Goal: Task Accomplishment & Management: Use online tool/utility

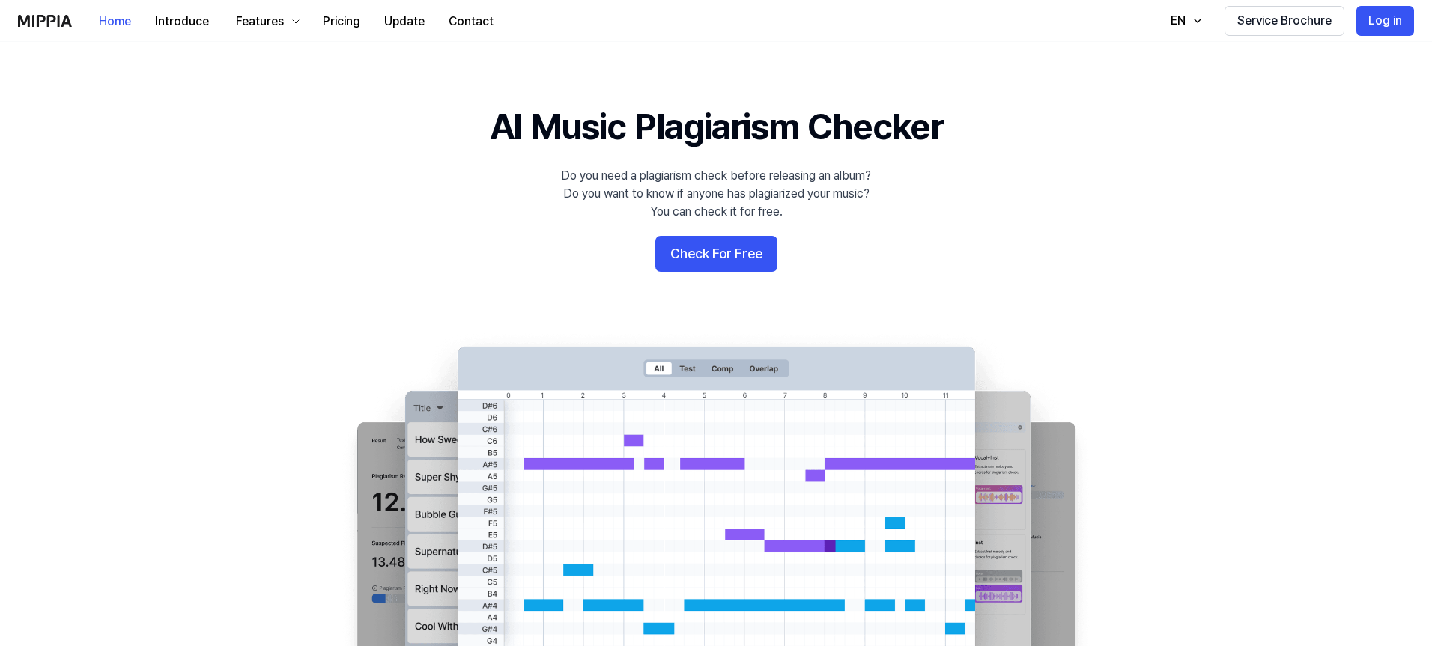
click at [715, 261] on button "Check For Free" at bounding box center [716, 254] width 122 height 36
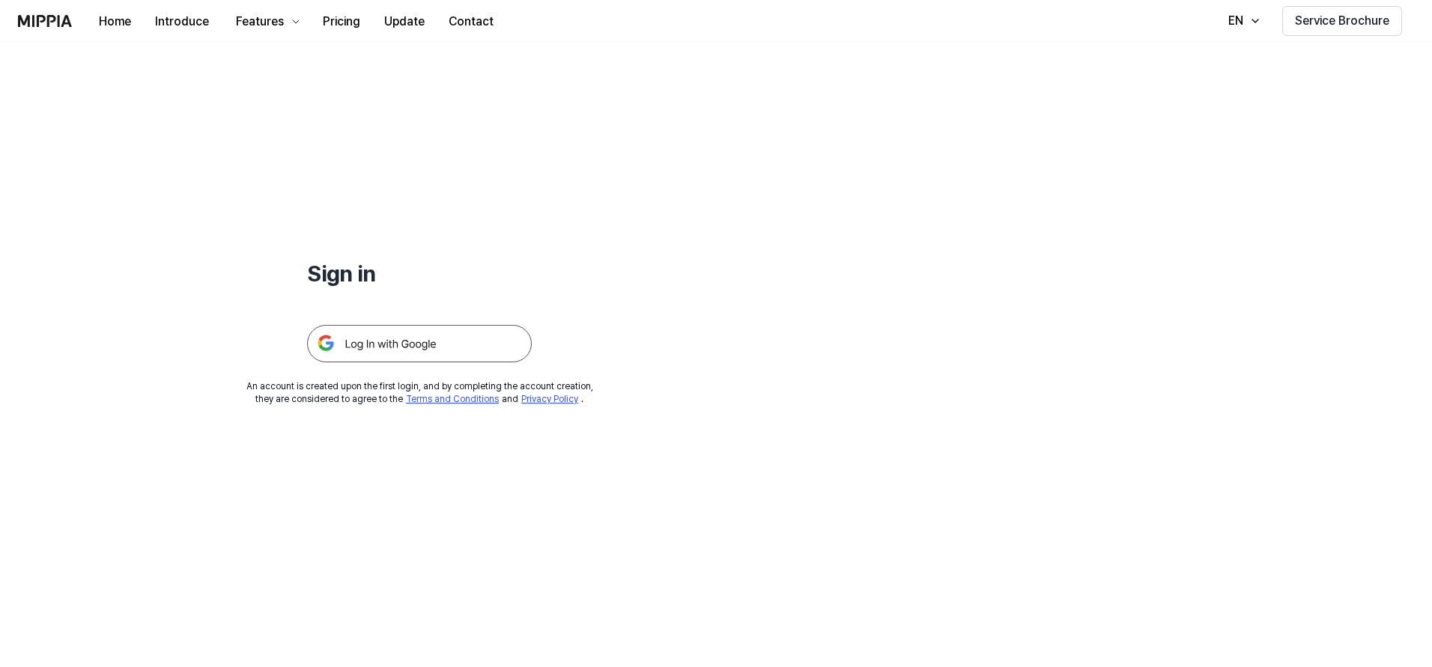
click at [395, 349] on img at bounding box center [419, 343] width 225 height 37
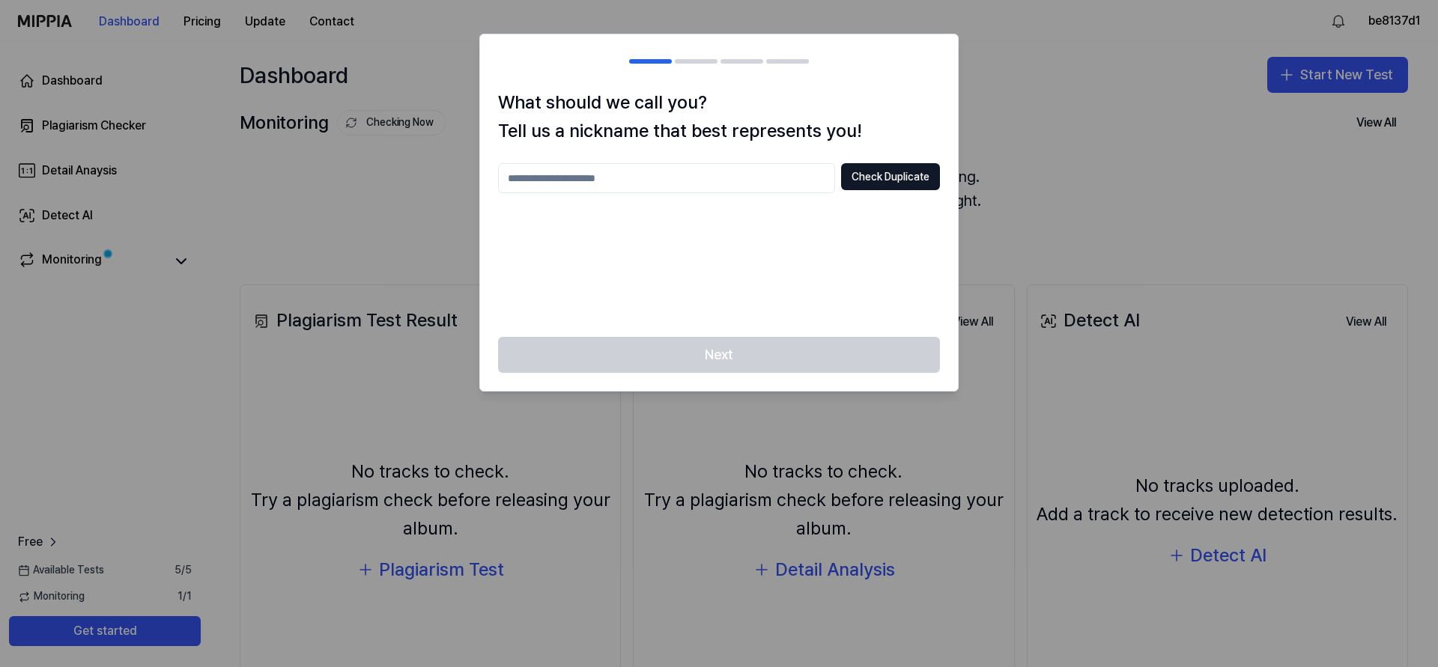
click at [619, 174] on input "text" at bounding box center [666, 178] width 337 height 30
type input "*"
type input "******"
click at [911, 168] on button "Check Duplicate" at bounding box center [890, 176] width 99 height 27
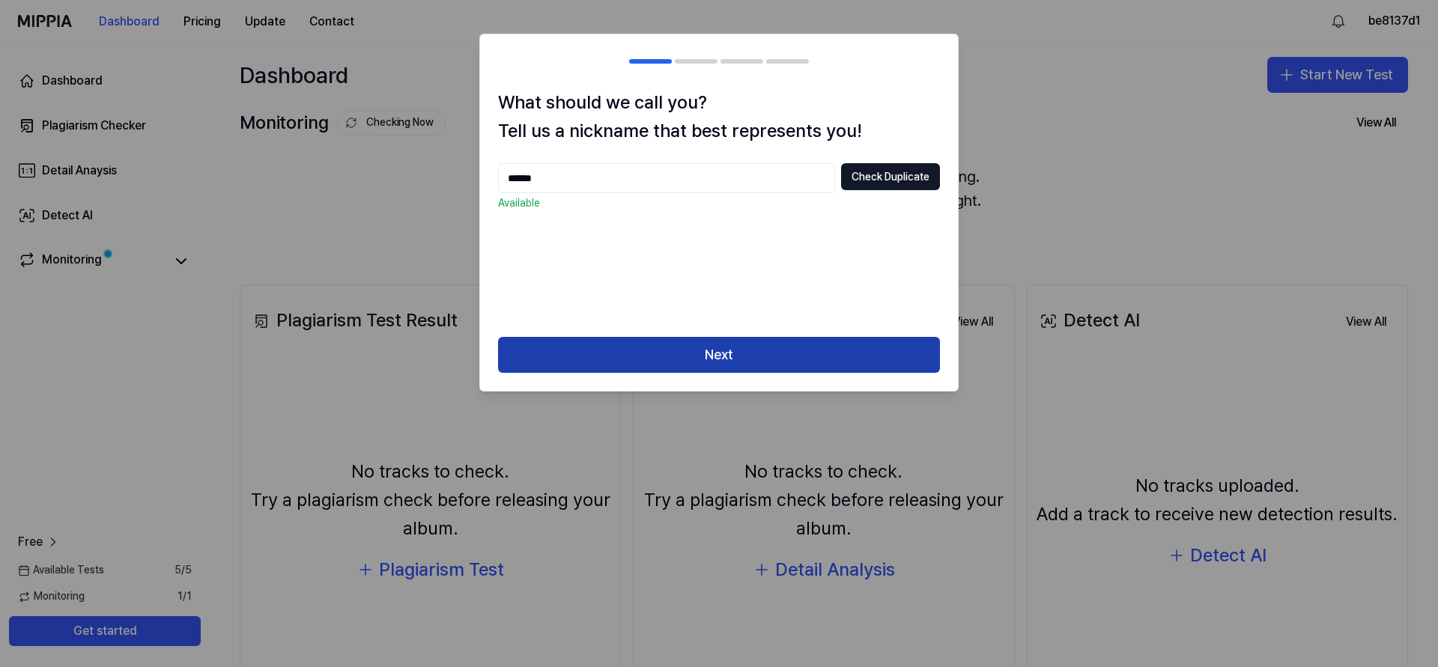
click at [662, 357] on button "Next" at bounding box center [719, 355] width 442 height 36
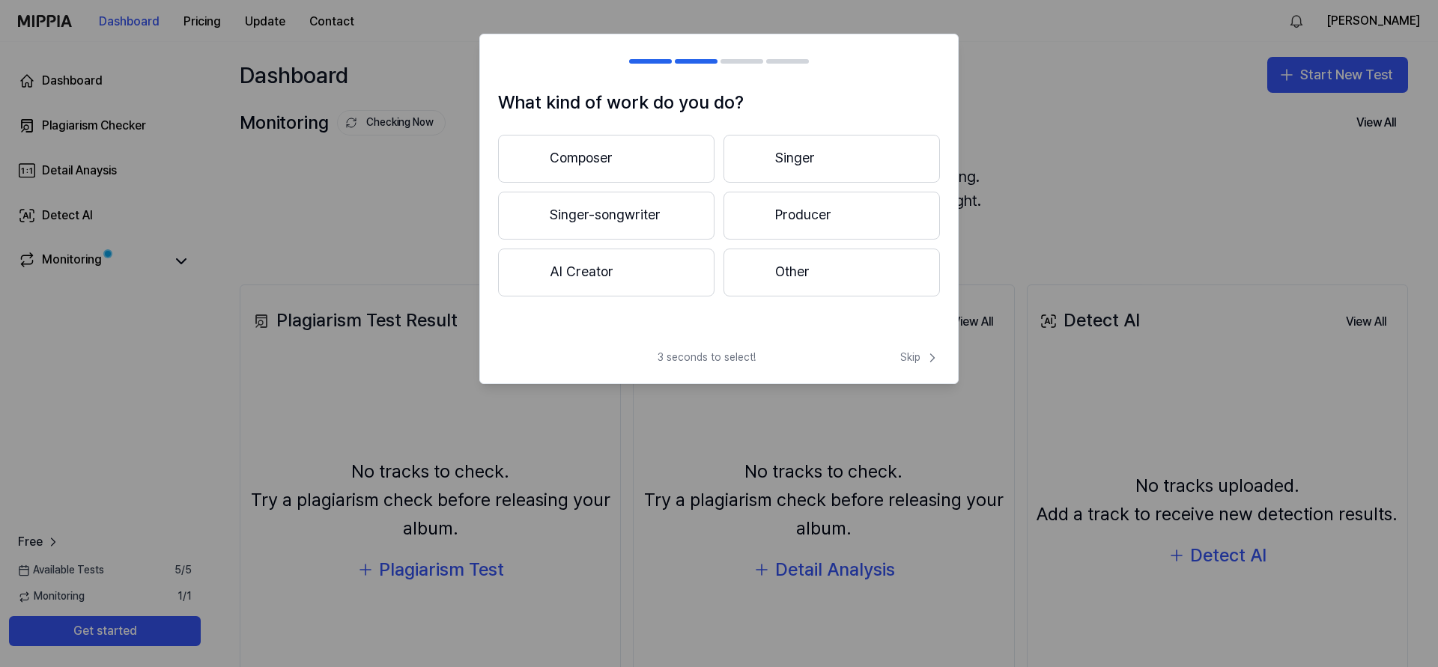
click at [601, 165] on button "Composer" at bounding box center [606, 159] width 216 height 48
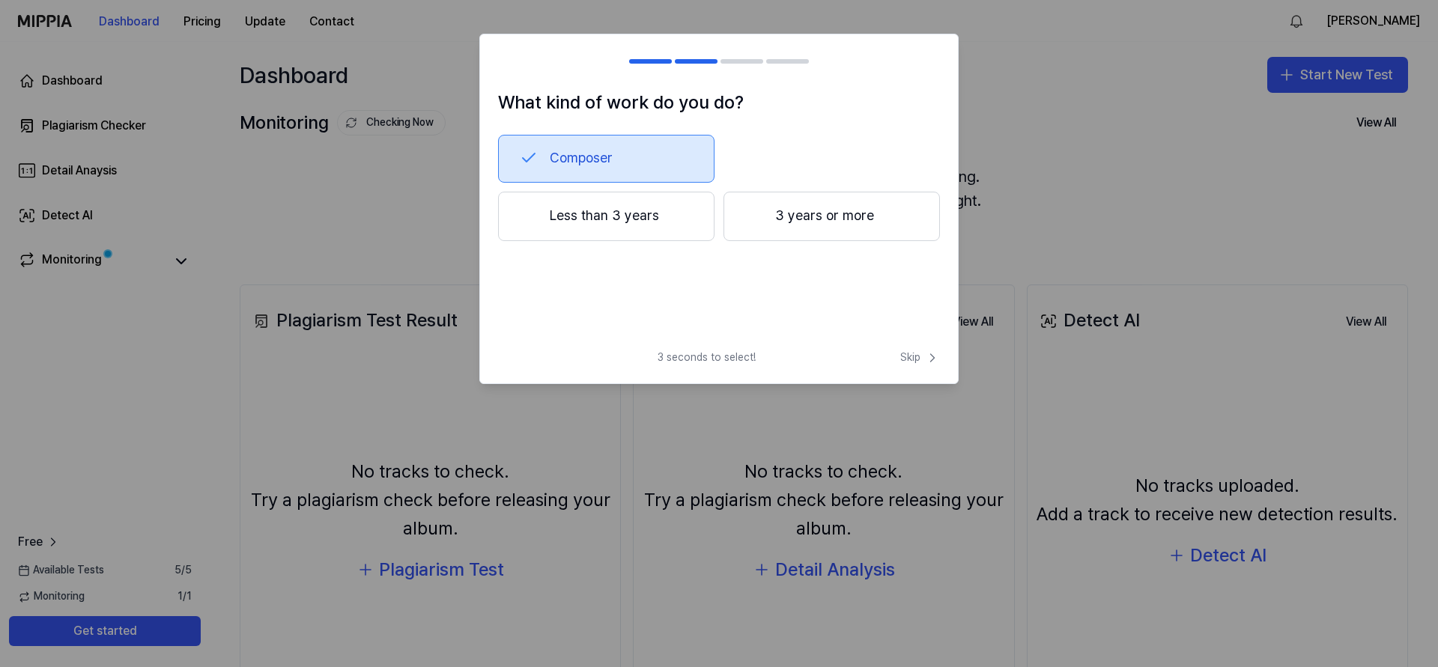
click at [664, 216] on button "Less than 3 years" at bounding box center [606, 216] width 216 height 49
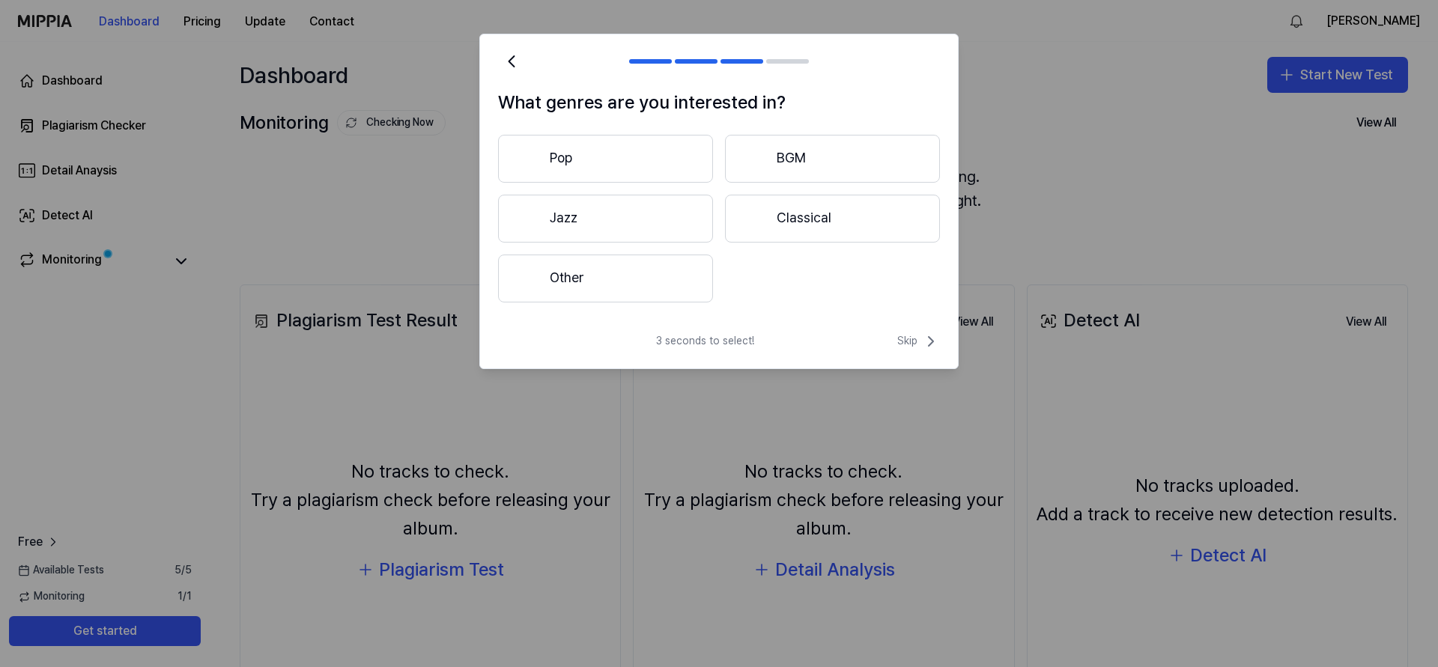
click at [827, 225] on button "Classical" at bounding box center [832, 219] width 215 height 48
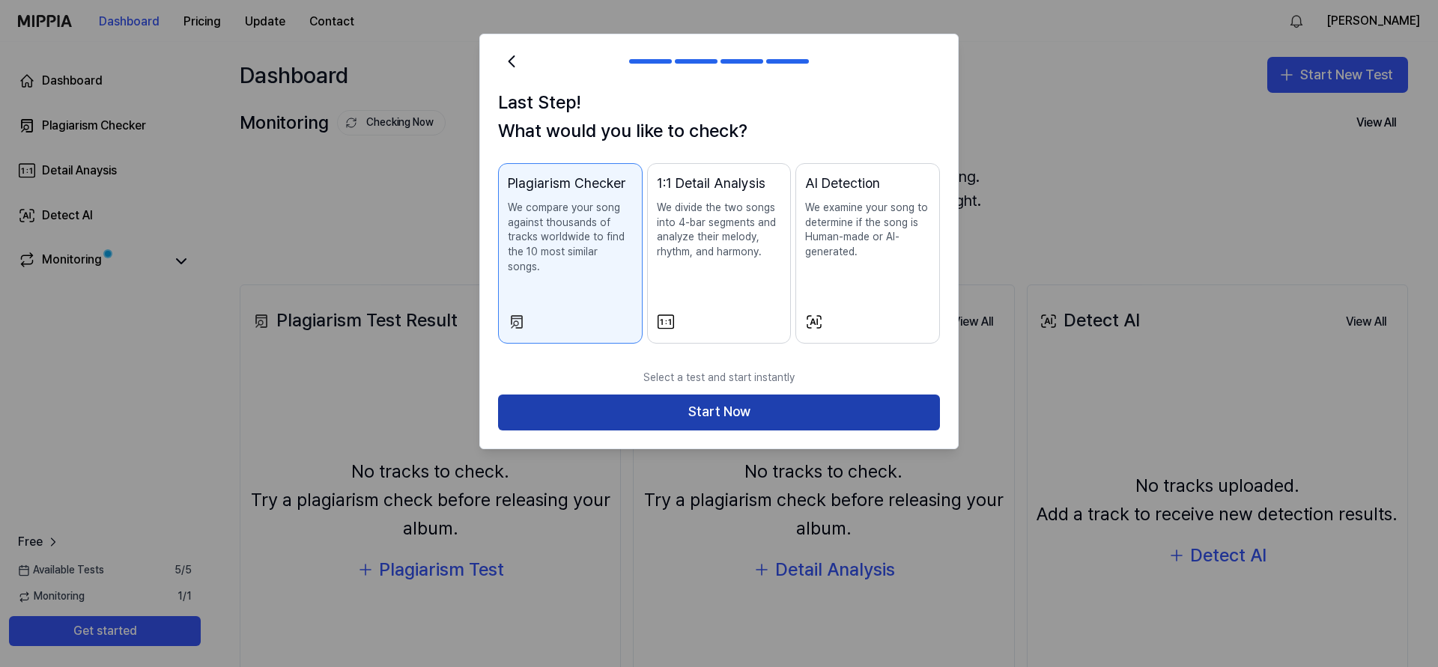
click at [726, 399] on button "Start Now" at bounding box center [719, 413] width 442 height 36
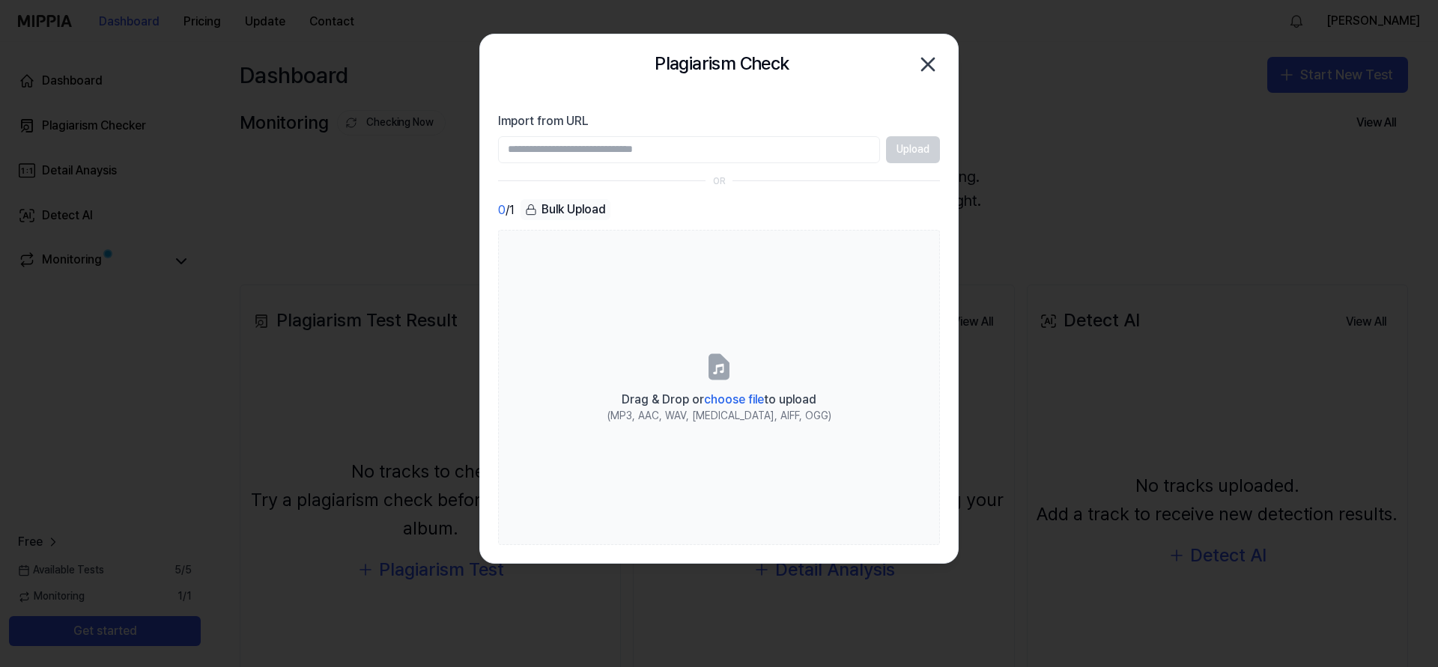
click at [583, 153] on input "Import from URL" at bounding box center [689, 149] width 382 height 27
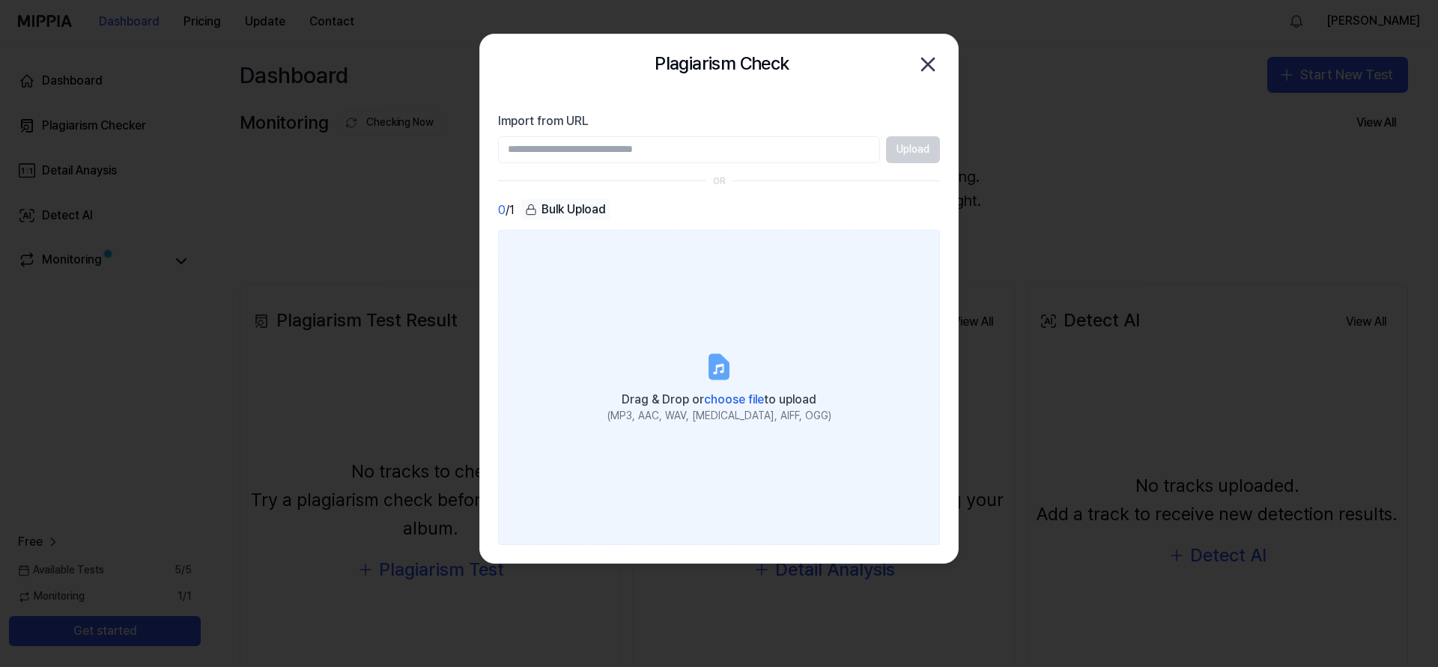
click at [661, 368] on label "Drag & Drop or choose file to upload (MP3, AAC, WAV, FLAC, AIFF, OGG)" at bounding box center [719, 387] width 442 height 315
click at [0, 0] on input "Drag & Drop or choose file to upload (MP3, AAC, WAV, FLAC, AIFF, OGG)" at bounding box center [0, 0] width 0 height 0
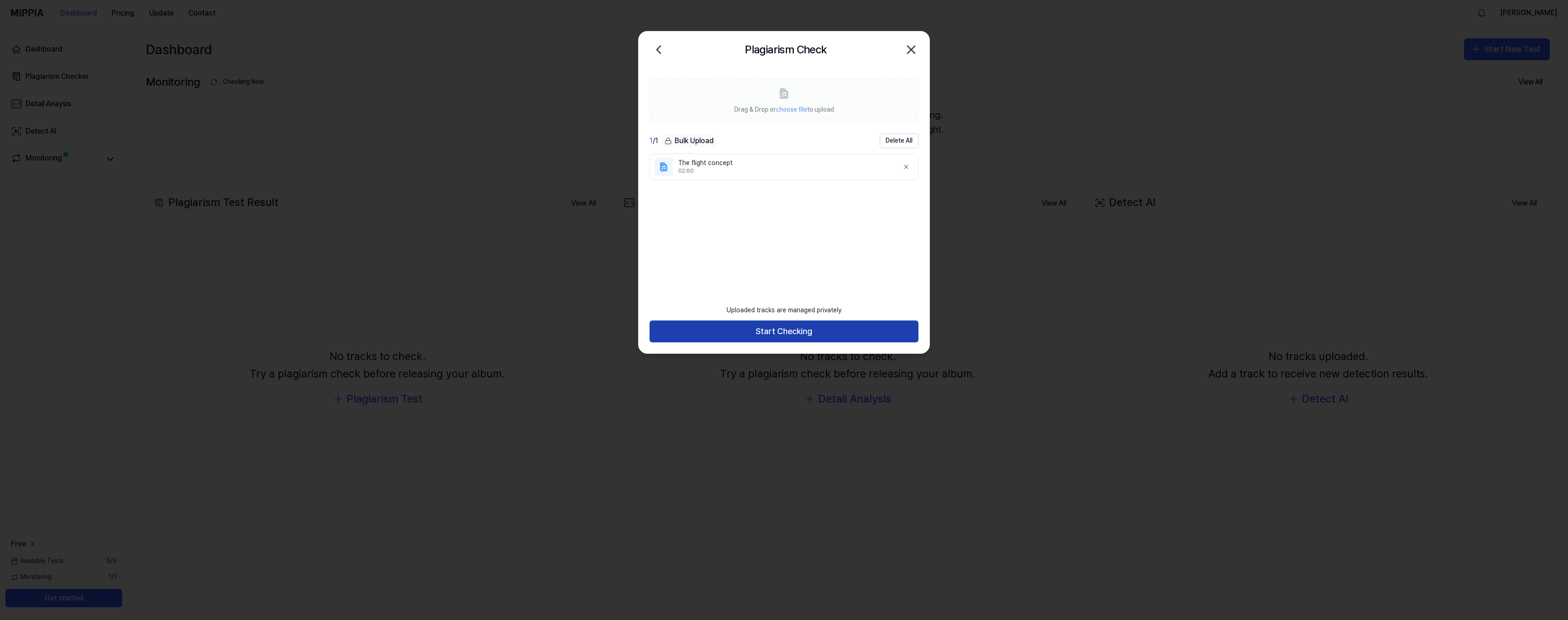
click at [779, 333] on button "Start Checking" at bounding box center [784, 331] width 269 height 22
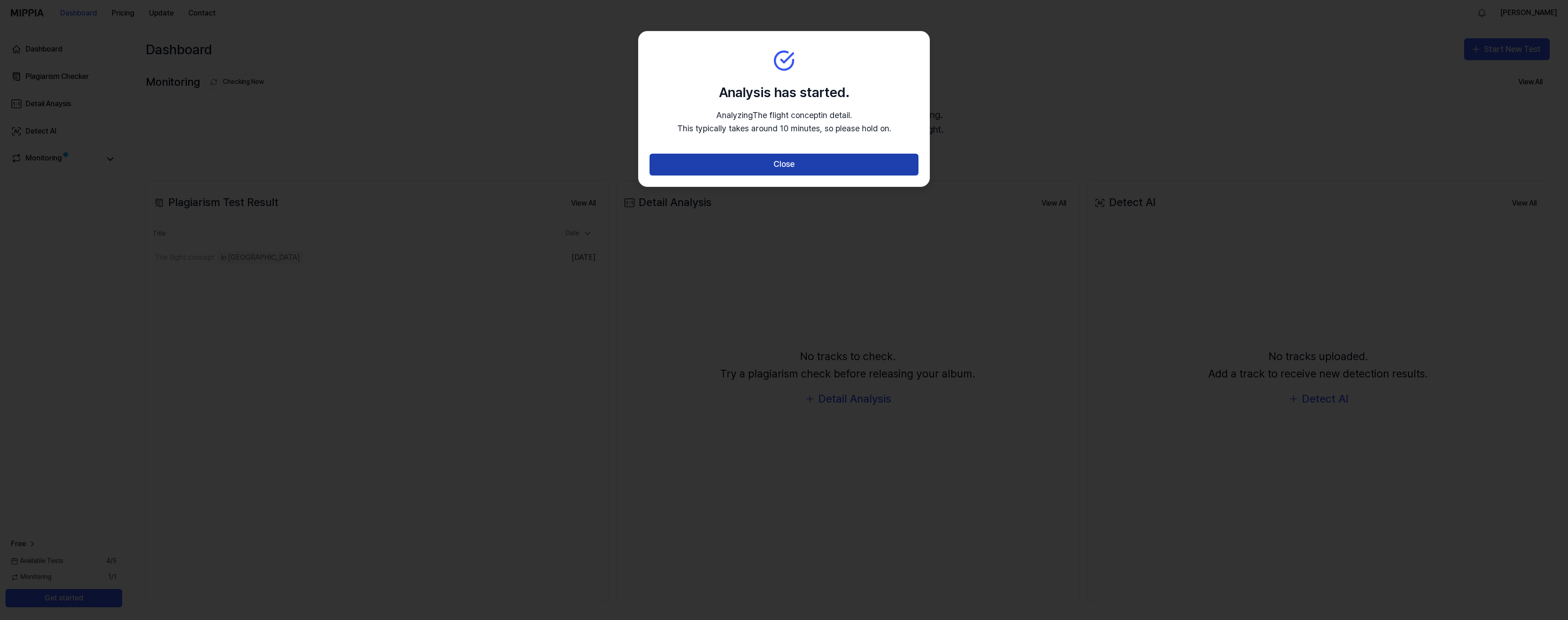
click at [752, 168] on button "Close" at bounding box center [784, 164] width 269 height 22
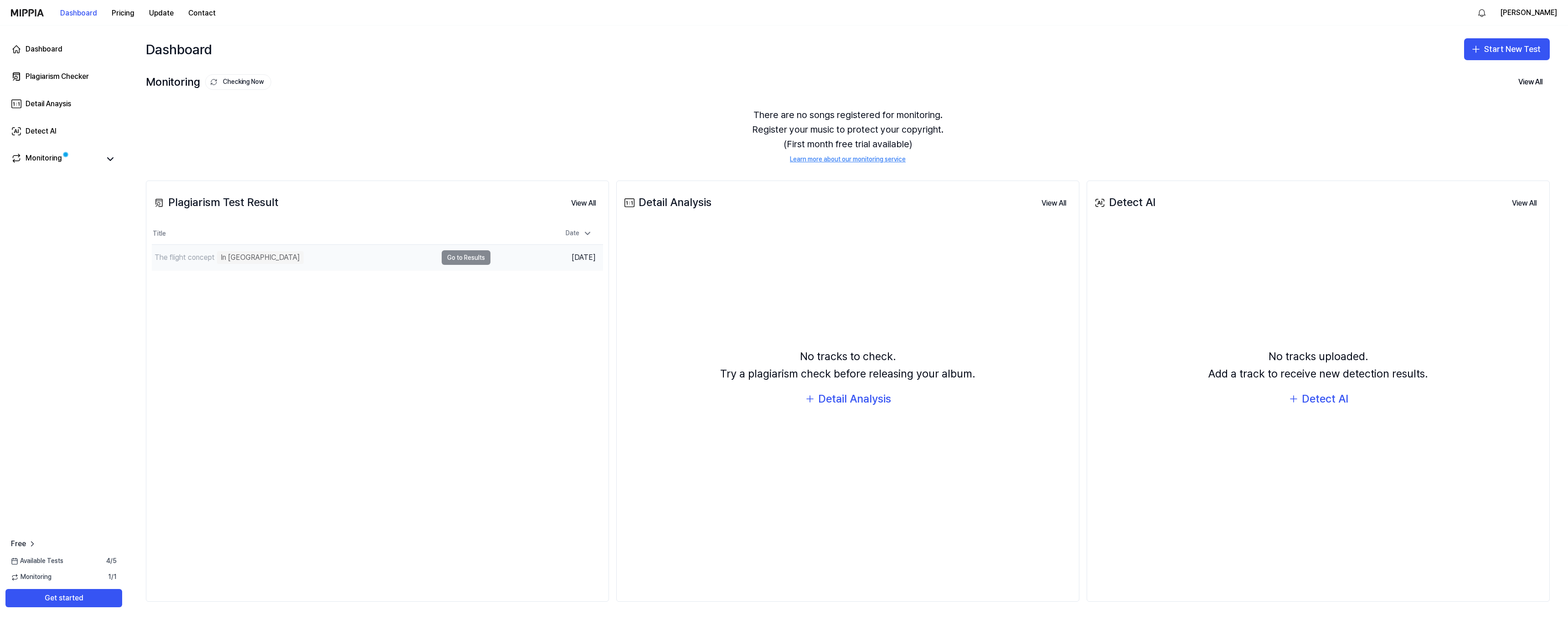
click at [194, 253] on div "The flight concept" at bounding box center [184, 258] width 60 height 11
click at [335, 250] on div "The flight concept" at bounding box center [294, 258] width 285 height 26
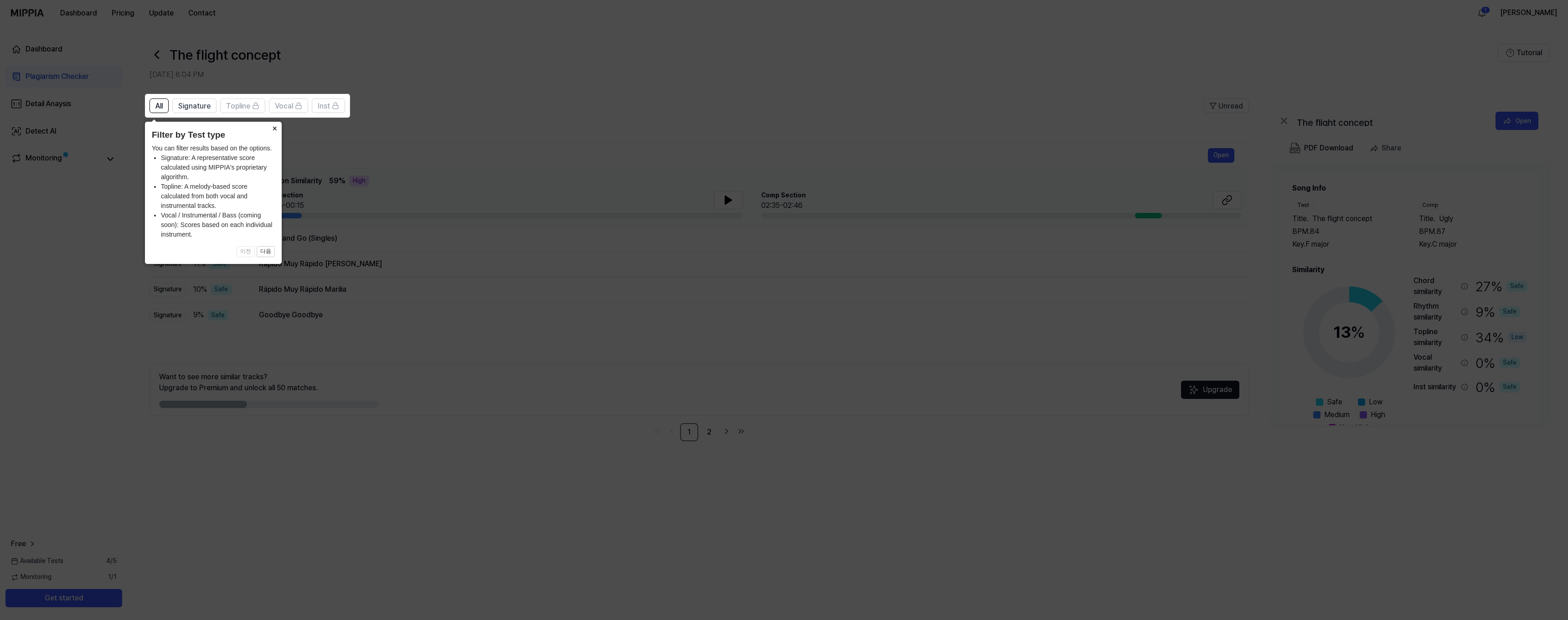
click at [275, 128] on button "×" at bounding box center [275, 128] width 15 height 13
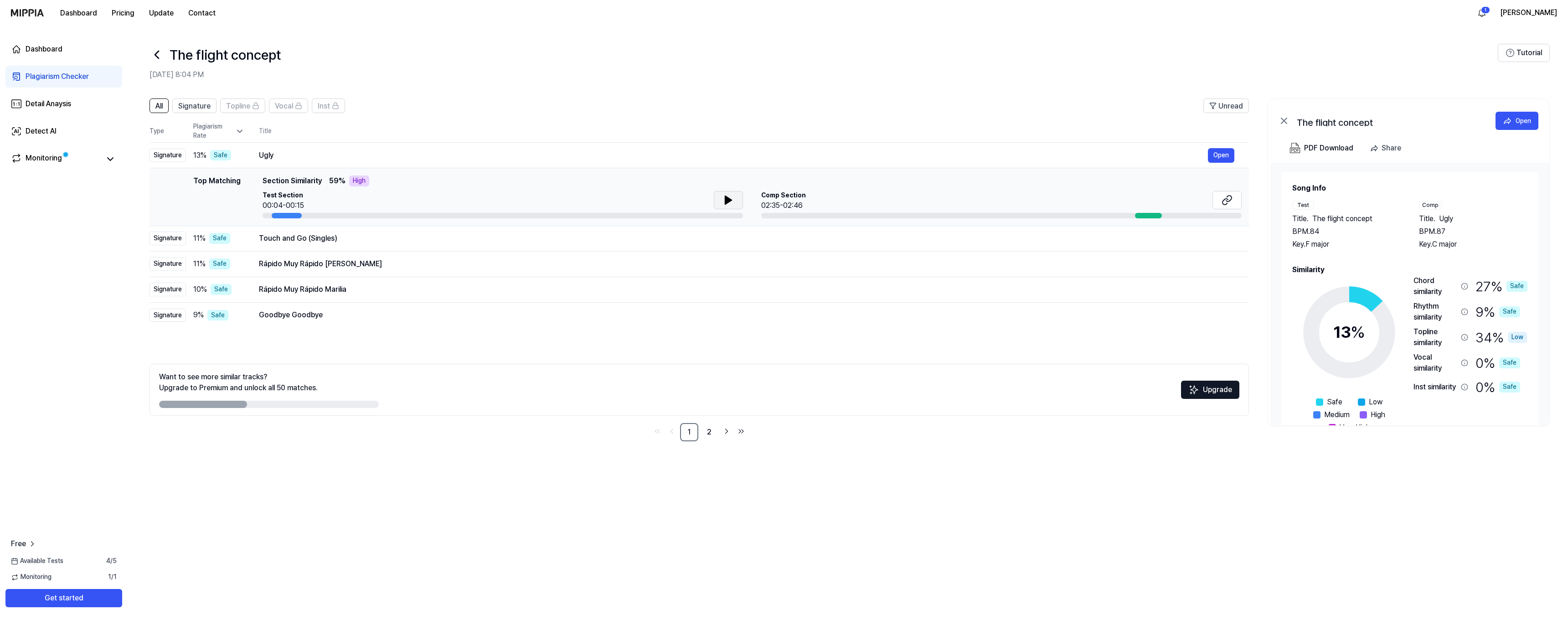
click at [729, 200] on icon at bounding box center [728, 200] width 6 height 8
click at [875, 217] on div at bounding box center [1149, 216] width 27 height 5
drag, startPoint x: 1151, startPoint y: 214, endPoint x: 1139, endPoint y: 214, distance: 12.0
click at [875, 214] on div at bounding box center [1149, 216] width 27 height 5
click at [875, 200] on button at bounding box center [1227, 200] width 29 height 18
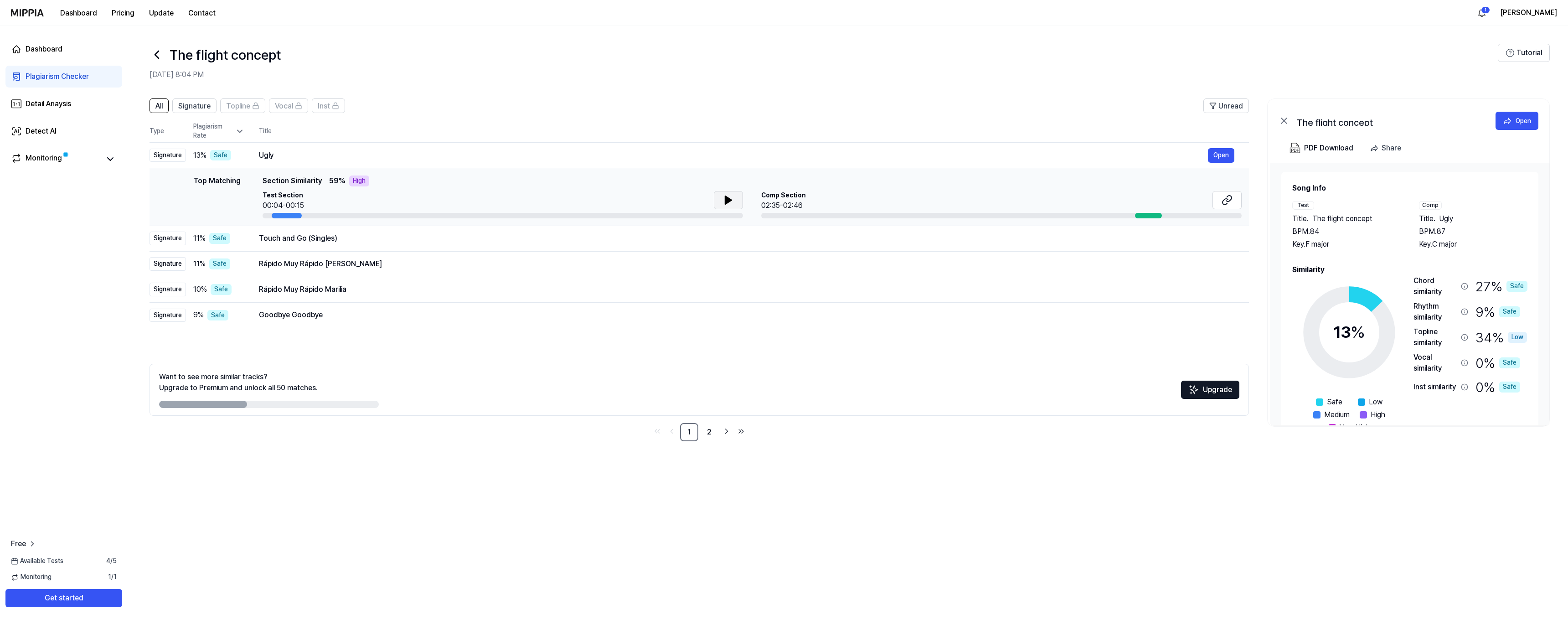
click at [875, 202] on div "Comp Section 02:35-02:46" at bounding box center [1001, 201] width 480 height 20
click at [875, 201] on button at bounding box center [1227, 200] width 29 height 18
click at [327, 244] on div "Touch and Go (Singles) Open" at bounding box center [746, 239] width 976 height 15
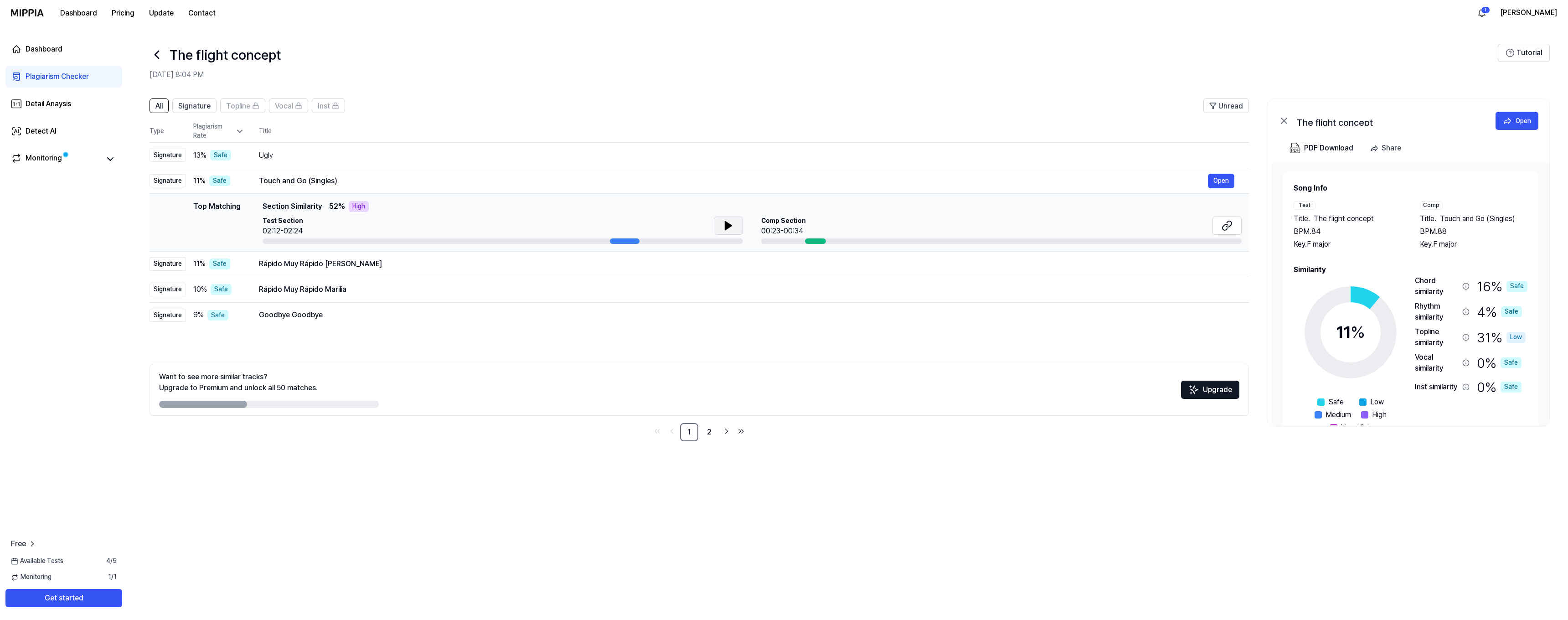
click at [732, 226] on icon at bounding box center [729, 226] width 11 height 11
click at [875, 221] on button at bounding box center [1227, 226] width 29 height 18
click at [731, 225] on icon at bounding box center [729, 226] width 11 height 11
click at [875, 0] on div "Dashboard Pricing Update Contact 1 Sergei" at bounding box center [784, 12] width 1546 height 25
click at [341, 264] on div "Rápido Muy Rápido Odete" at bounding box center [733, 264] width 949 height 11
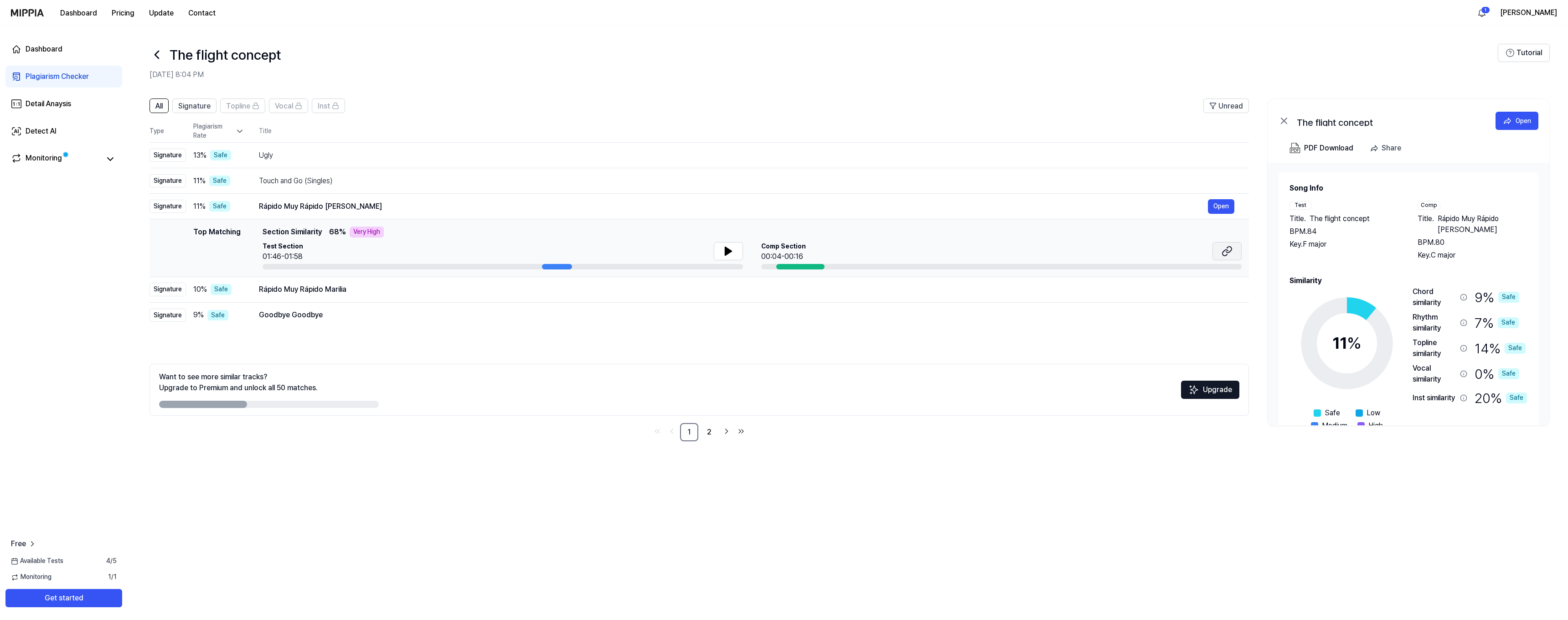
click at [875, 253] on icon at bounding box center [1225, 253] width 5 height 6
click at [335, 317] on div "Goodbye Goodbye" at bounding box center [733, 315] width 949 height 11
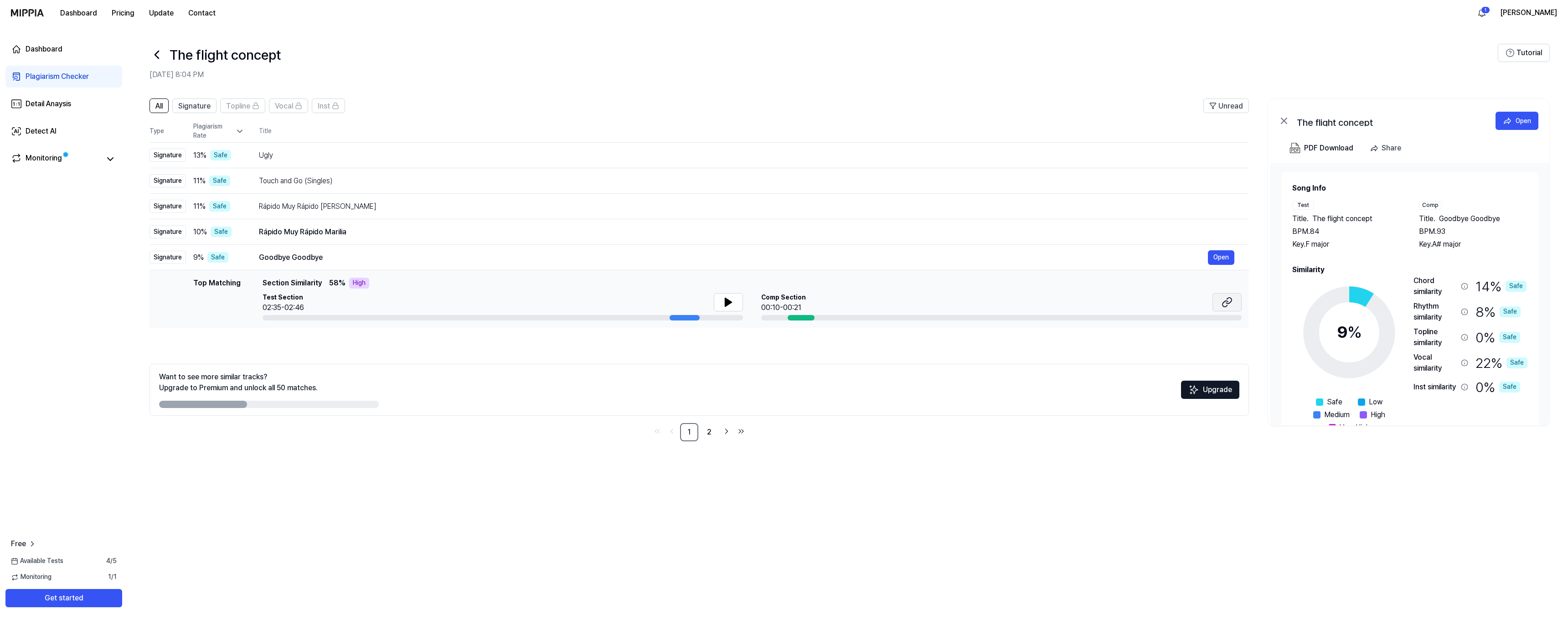
click at [875, 299] on button at bounding box center [1227, 303] width 29 height 18
click at [715, 406] on link "2" at bounding box center [709, 432] width 18 height 18
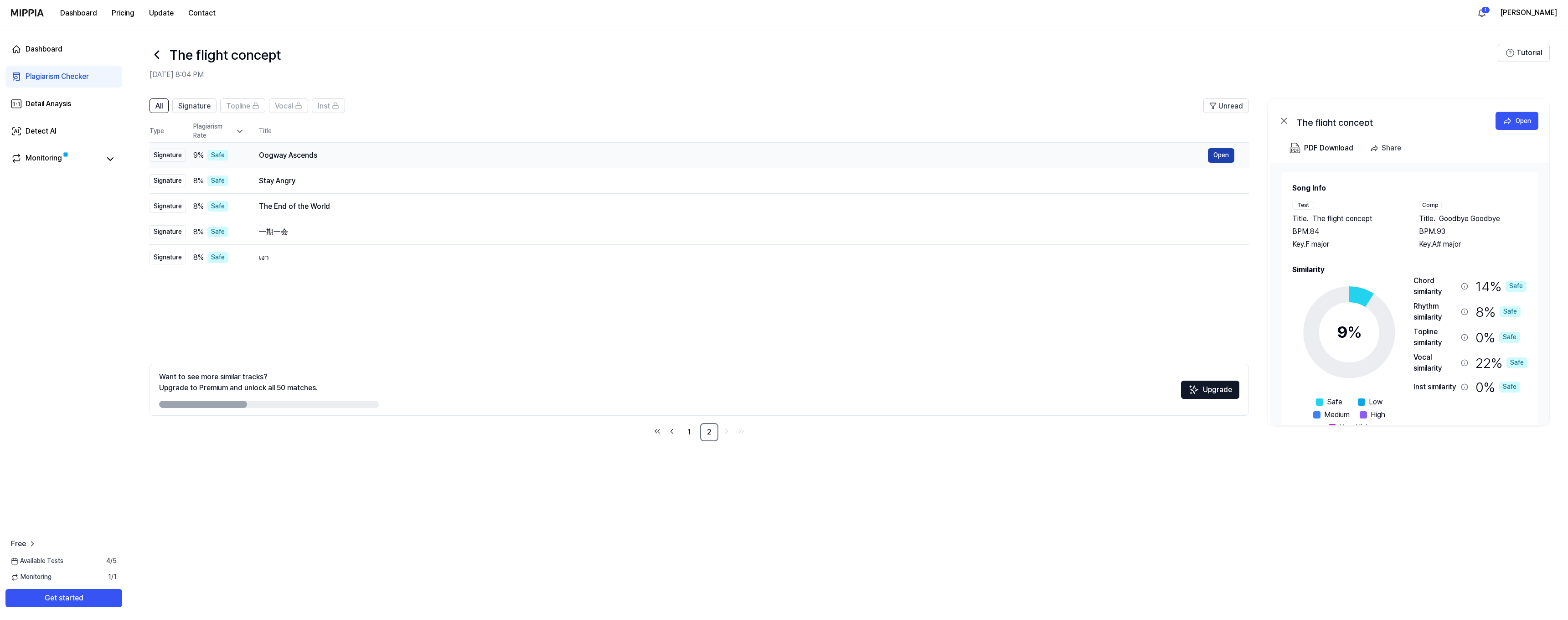
click at [875, 156] on button "Open" at bounding box center [1220, 155] width 26 height 15
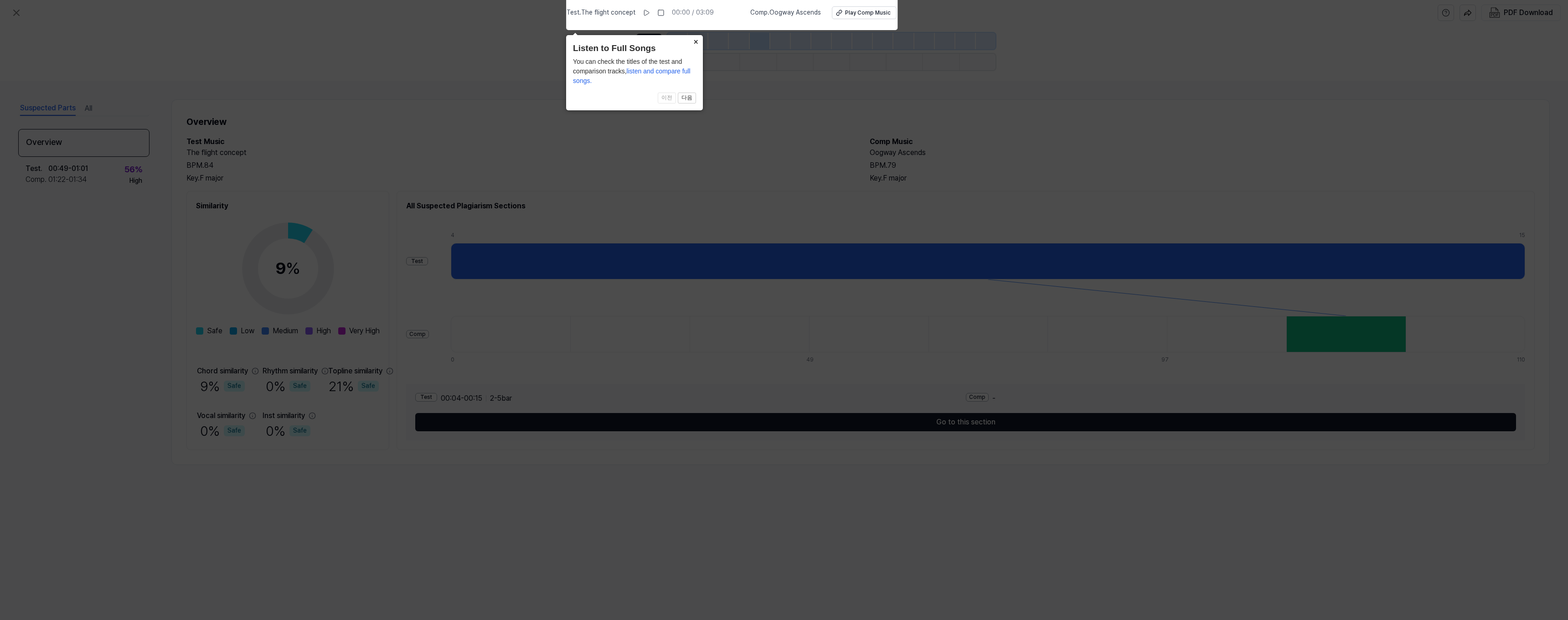
click at [695, 41] on button "×" at bounding box center [696, 41] width 15 height 13
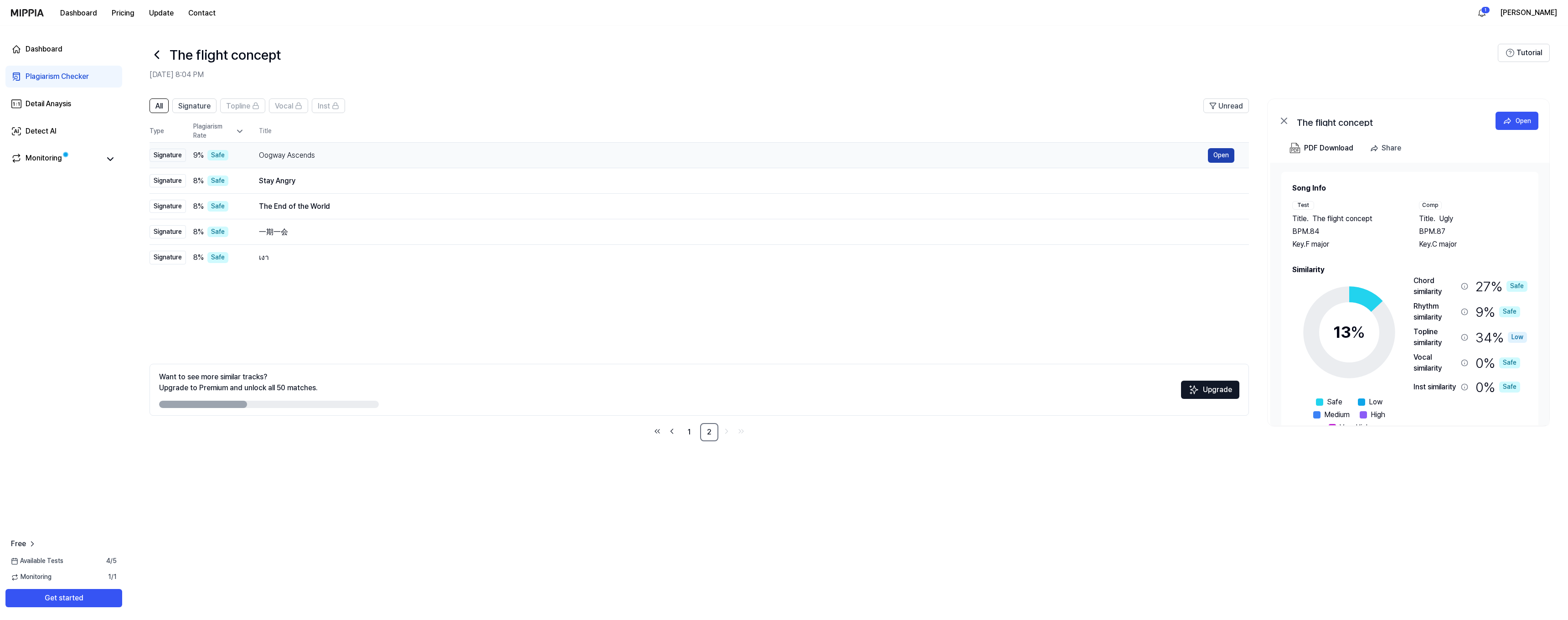
click at [875, 153] on button "Open" at bounding box center [1220, 155] width 26 height 15
click at [341, 153] on div "Oogway Ascends" at bounding box center [733, 155] width 949 height 11
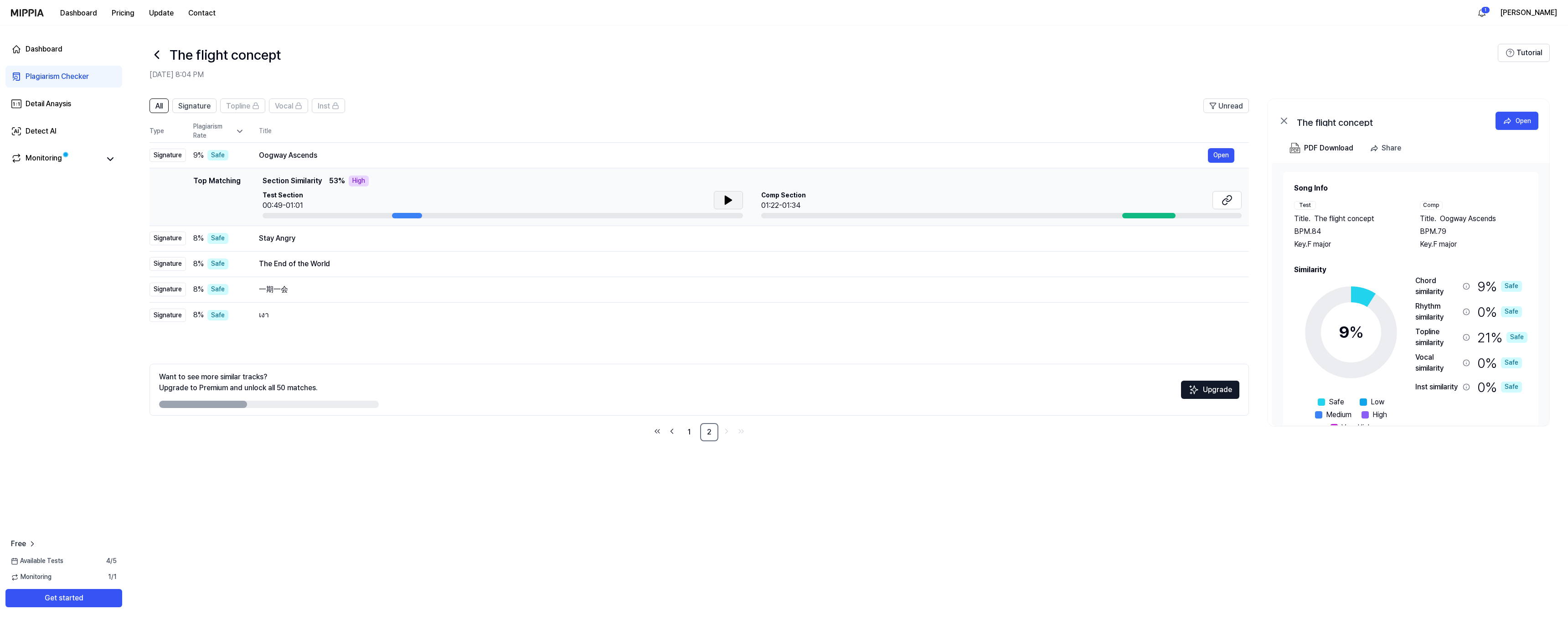
click at [727, 205] on icon at bounding box center [729, 200] width 11 height 11
click at [627, 247] on td "Stay Angry Open" at bounding box center [746, 239] width 1004 height 26
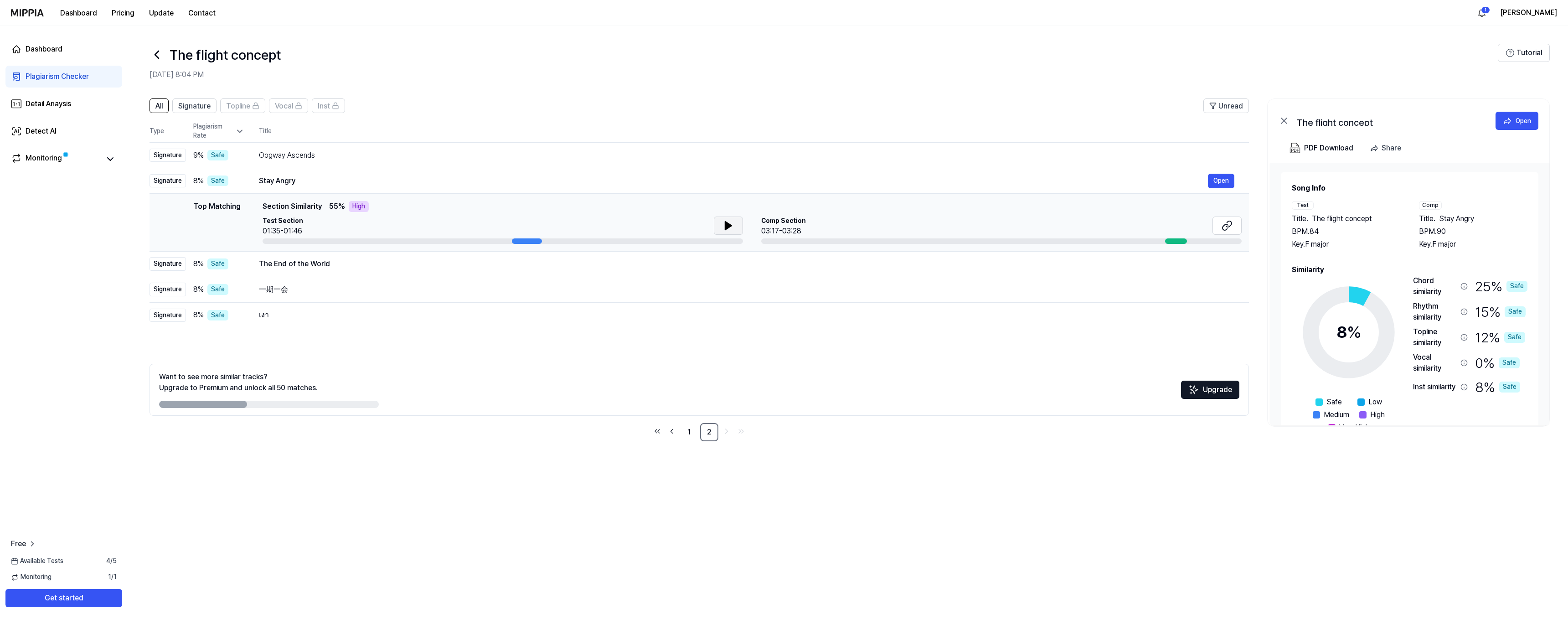
click at [732, 224] on icon at bounding box center [729, 226] width 11 height 11
click at [729, 224] on icon at bounding box center [728, 225] width 6 height 8
click at [729, 224] on icon at bounding box center [730, 226] width 2 height 7
click at [875, 221] on button at bounding box center [1227, 226] width 29 height 18
click at [351, 261] on div "The End of the World" at bounding box center [733, 264] width 949 height 11
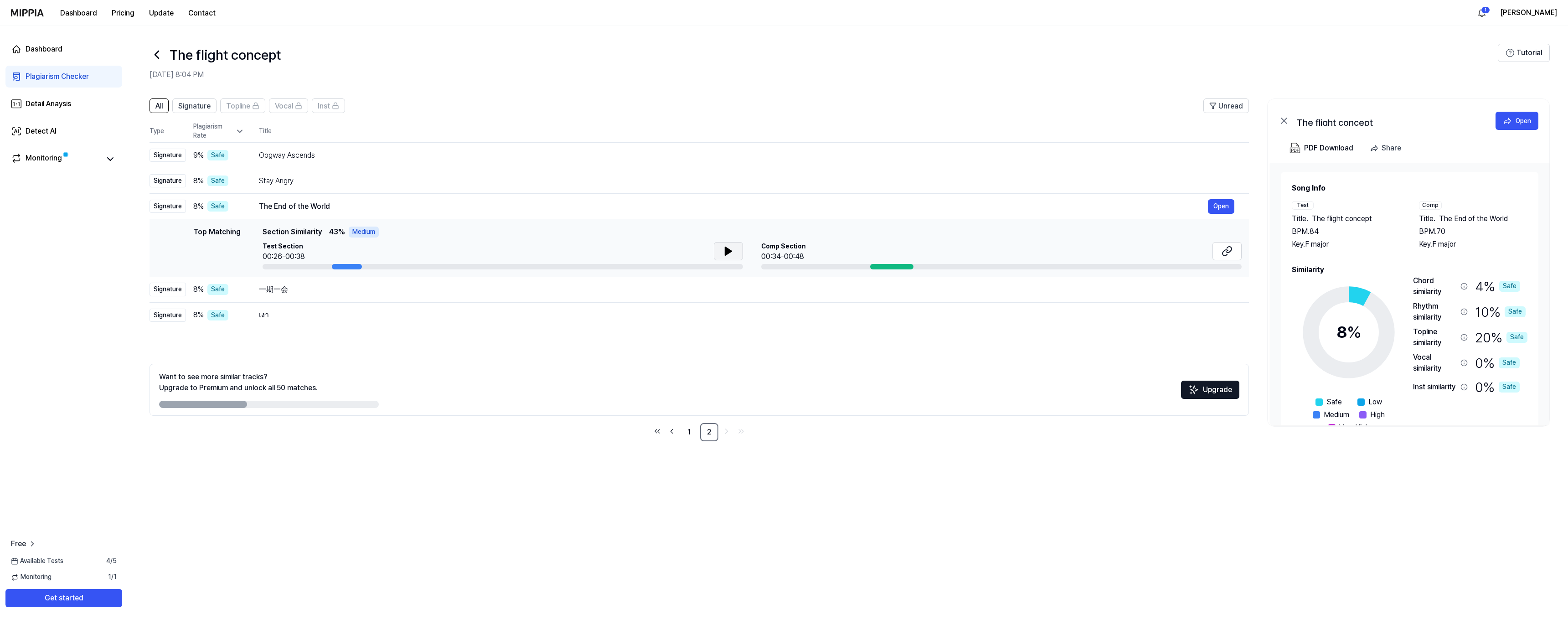
click at [737, 252] on button at bounding box center [729, 252] width 29 height 18
click at [54, 50] on div "Dashboard" at bounding box center [44, 49] width 37 height 11
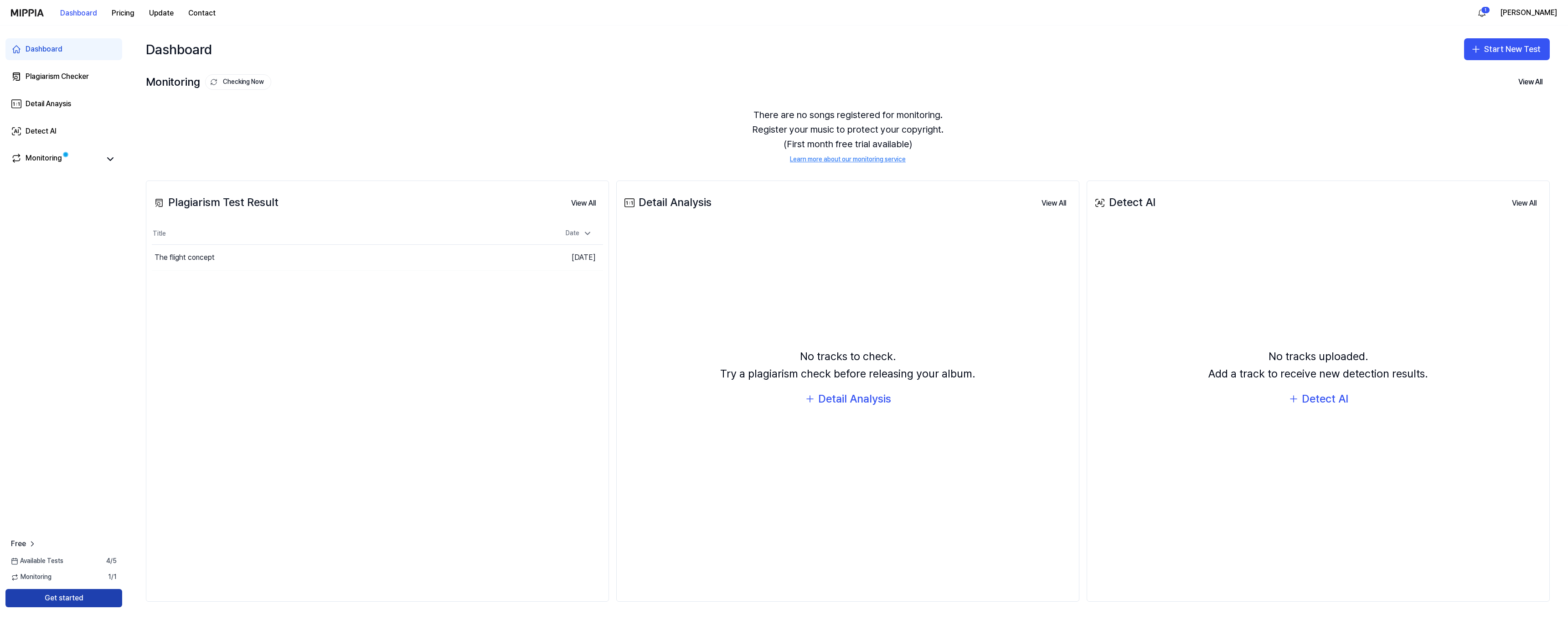
click at [77, 406] on button "Get started" at bounding box center [64, 598] width 117 height 18
click at [453, 85] on div "Monitoring Checking Now View All" at bounding box center [848, 82] width 1404 height 15
click at [425, 248] on div "The flight concept" at bounding box center [294, 258] width 285 height 26
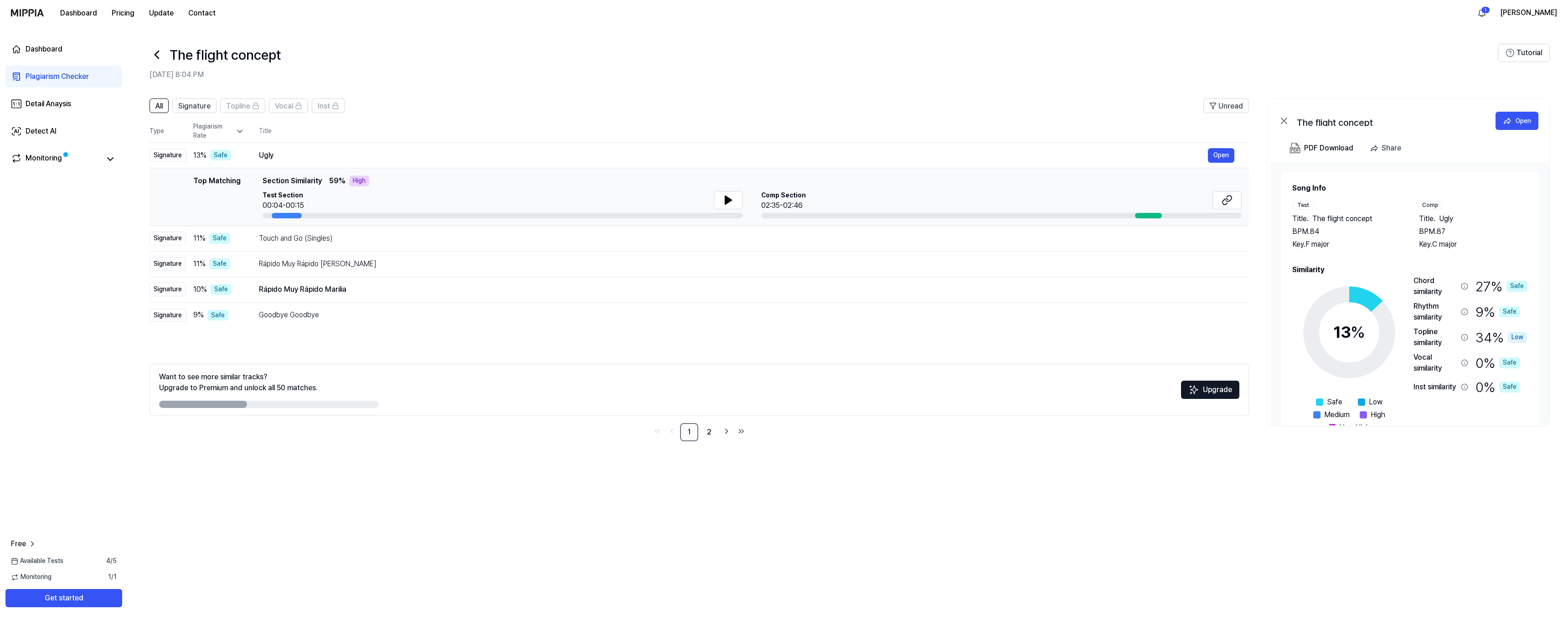
click at [161, 55] on icon at bounding box center [157, 55] width 15 height 15
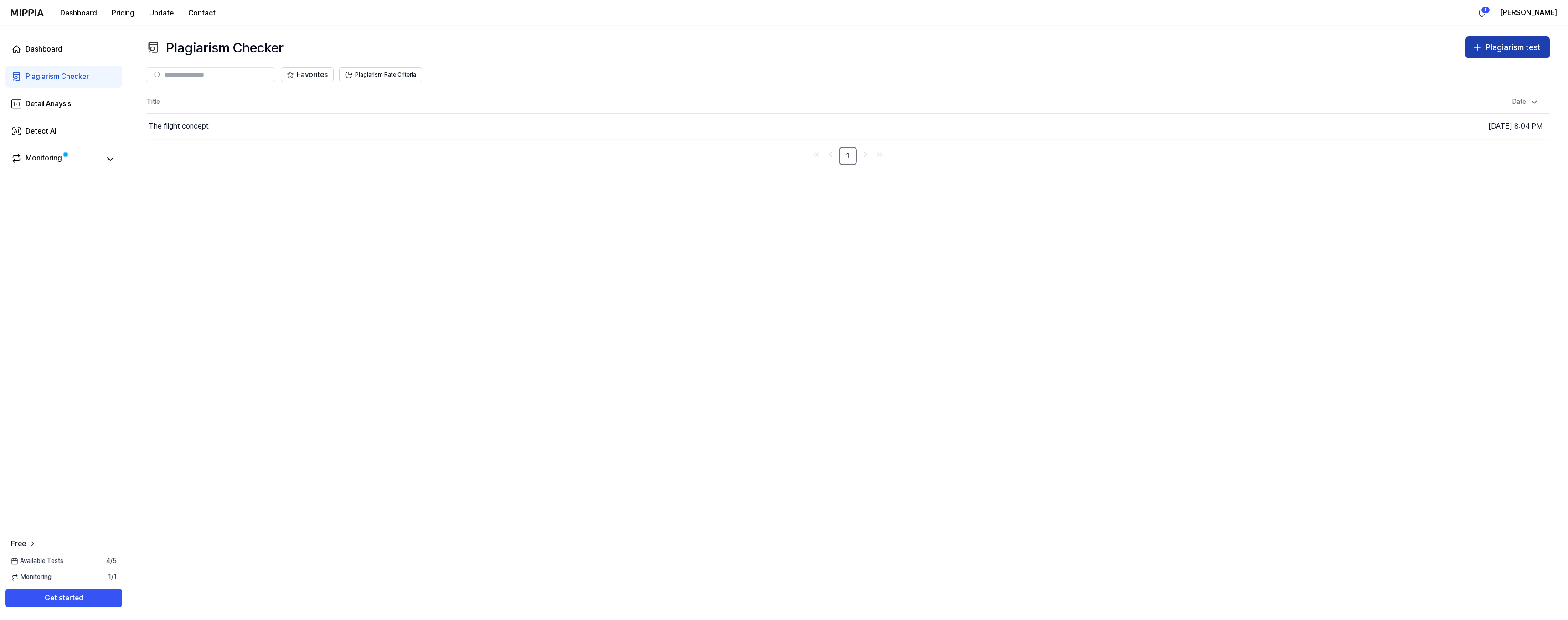
click at [875, 44] on div "Plagiarism test" at bounding box center [1513, 48] width 55 height 13
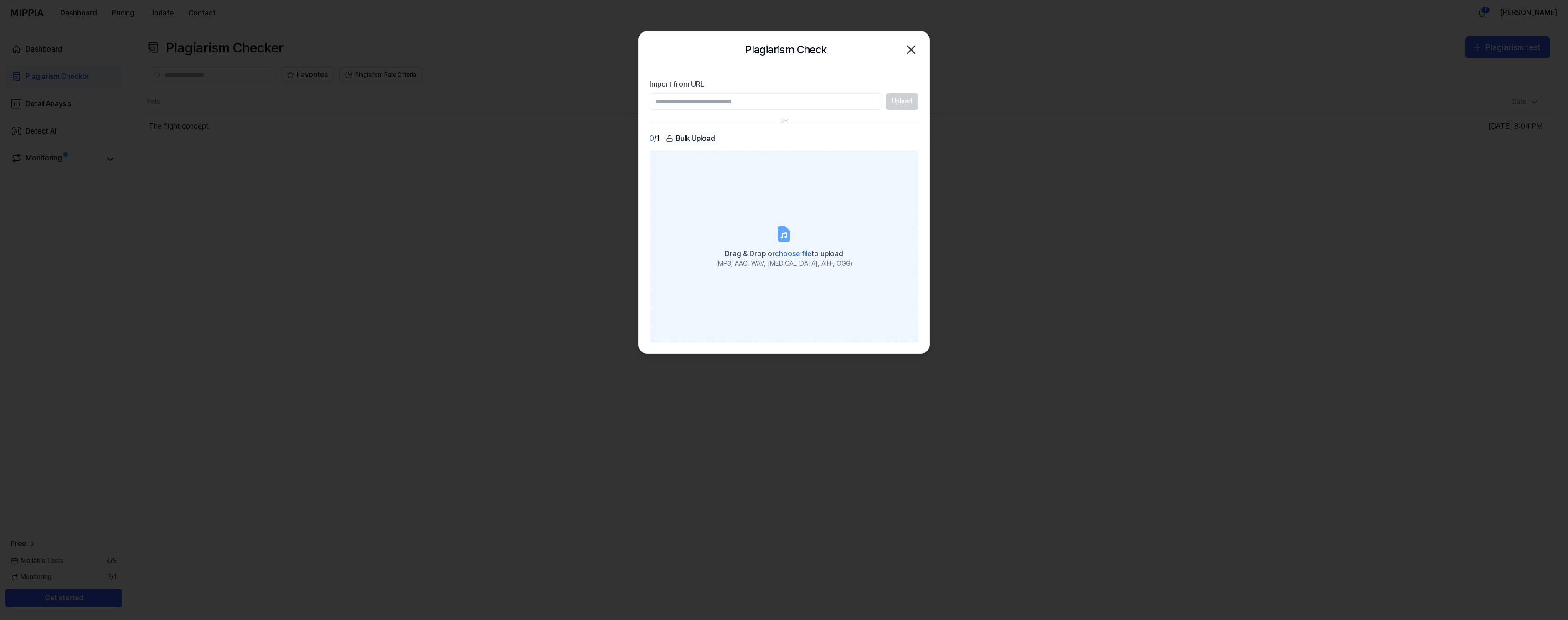
click at [800, 252] on span "choose file" at bounding box center [793, 254] width 37 height 9
click at [0, 0] on input "Drag & Drop or choose file to upload (MP3, AAC, WAV, FLAC, AIFF, OGG)" at bounding box center [0, 0] width 0 height 0
